Goal: Task Accomplishment & Management: Use online tool/utility

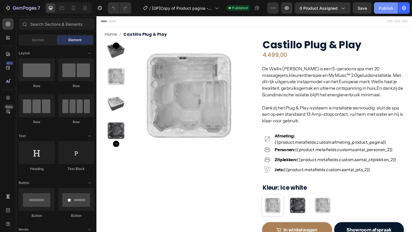
click at [391, 11] on div "Publish" at bounding box center [386, 8] width 14 height 6
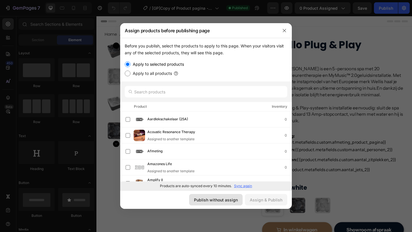
click at [216, 203] on button "Publish without assign" at bounding box center [215, 199] width 53 height 11
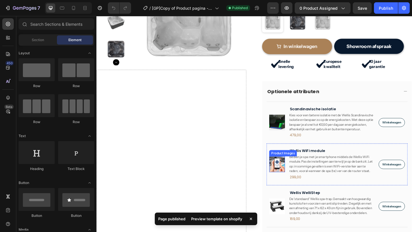
scroll to position [218, 0]
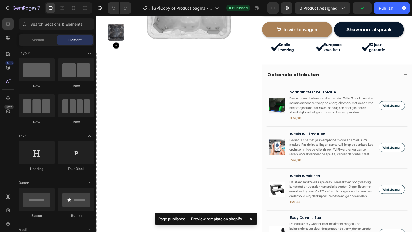
click at [220, 218] on div "Preview template on shopify" at bounding box center [217, 219] width 58 height 8
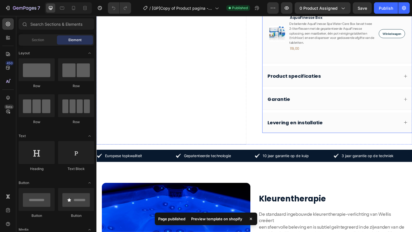
scroll to position [493, 0]
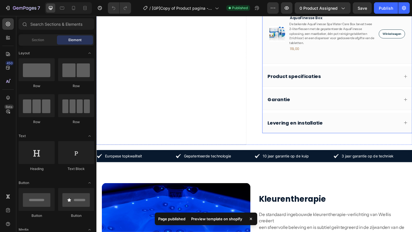
click at [411, 88] on div "Product specificaties" at bounding box center [358, 82] width 162 height 22
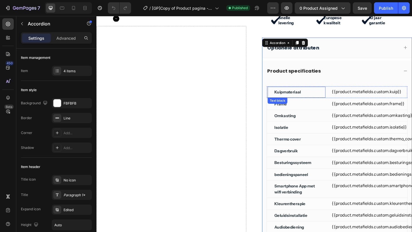
scroll to position [244, 0]
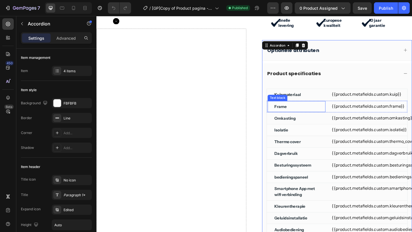
click at [286, 121] on div "Frame Text block" at bounding box center [313, 114] width 63 height 13
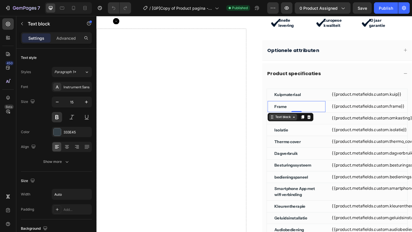
click at [292, 129] on div "Text block" at bounding box center [299, 126] width 19 height 5
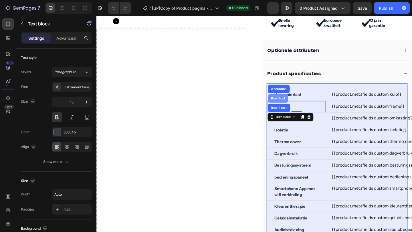
click at [293, 107] on div "Row 1 col" at bounding box center [293, 105] width 17 height 3
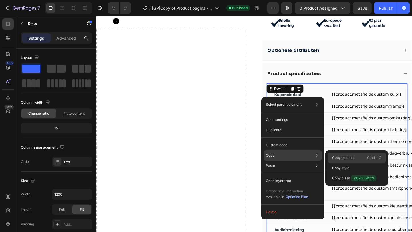
click at [347, 157] on p "Copy element" at bounding box center [343, 157] width 23 height 5
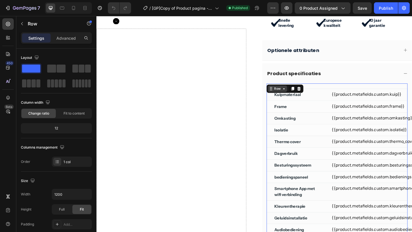
click at [295, 98] on div "Row" at bounding box center [292, 95] width 9 height 5
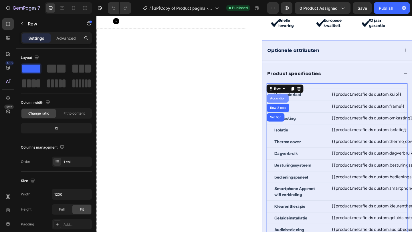
click at [292, 107] on div "Accordion" at bounding box center [293, 105] width 19 height 3
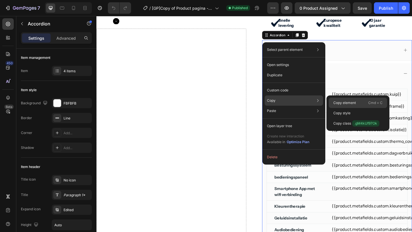
click at [351, 103] on p "Copy element" at bounding box center [344, 102] width 23 height 5
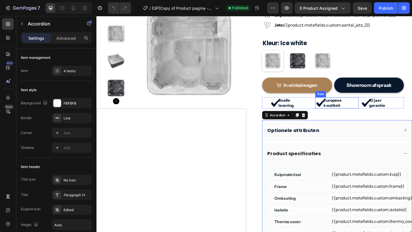
scroll to position [160, 0]
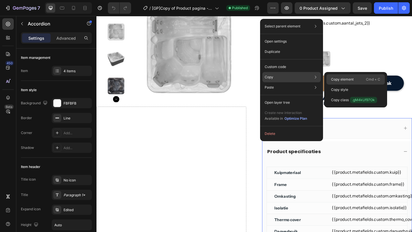
click at [339, 80] on p "Copy element" at bounding box center [342, 79] width 23 height 5
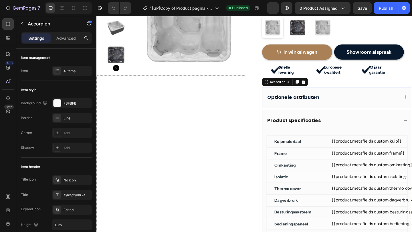
scroll to position [205, 0]
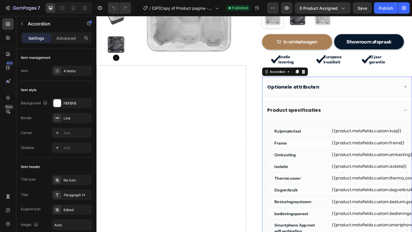
click at [406, 97] on div "Optionele attributen" at bounding box center [353, 93] width 144 height 8
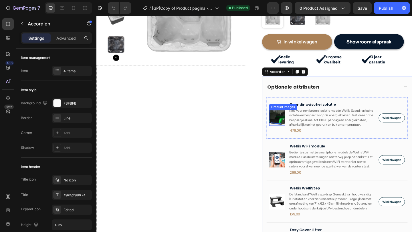
click at [290, 133] on img at bounding box center [292, 126] width 17 height 17
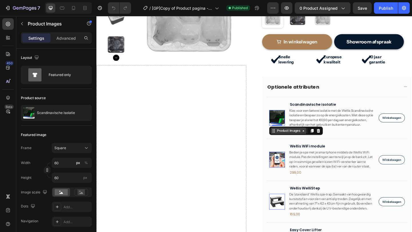
click at [301, 144] on div "Product Images" at bounding box center [305, 141] width 39 height 7
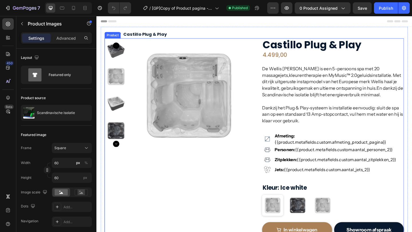
scroll to position [183, 0]
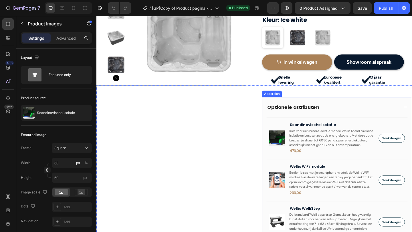
click at [283, 126] on div "Optionele attributen" at bounding box center [358, 115] width 162 height 22
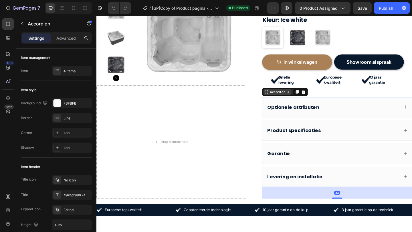
click at [293, 102] on div "Accordion" at bounding box center [293, 98] width 31 height 7
